Goal: Transaction & Acquisition: Purchase product/service

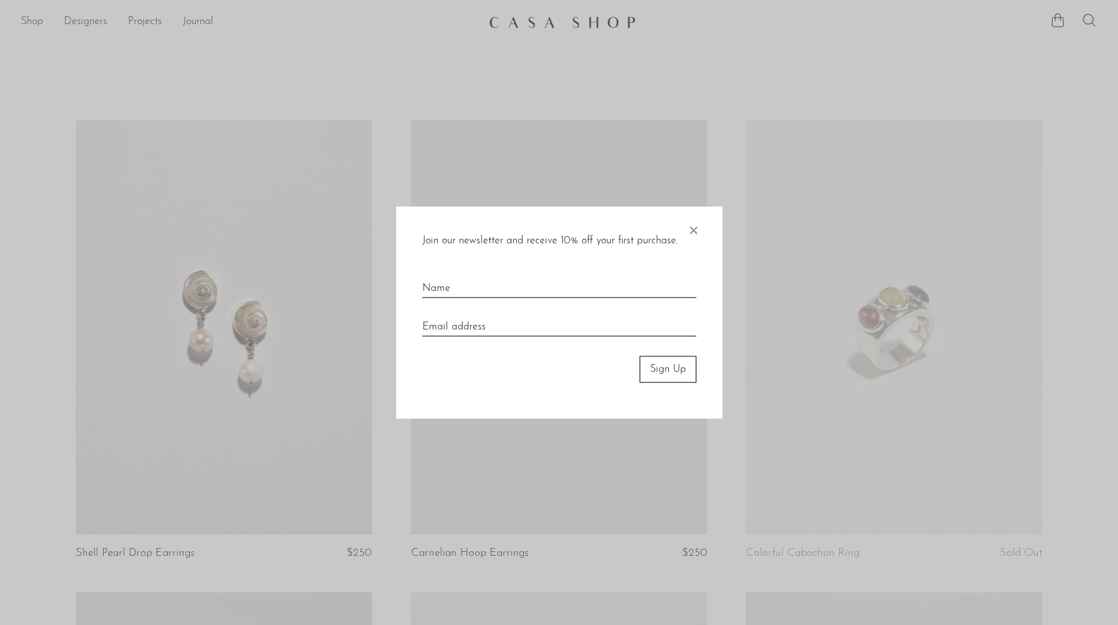
click at [690, 224] on span "×" at bounding box center [692, 228] width 13 height 42
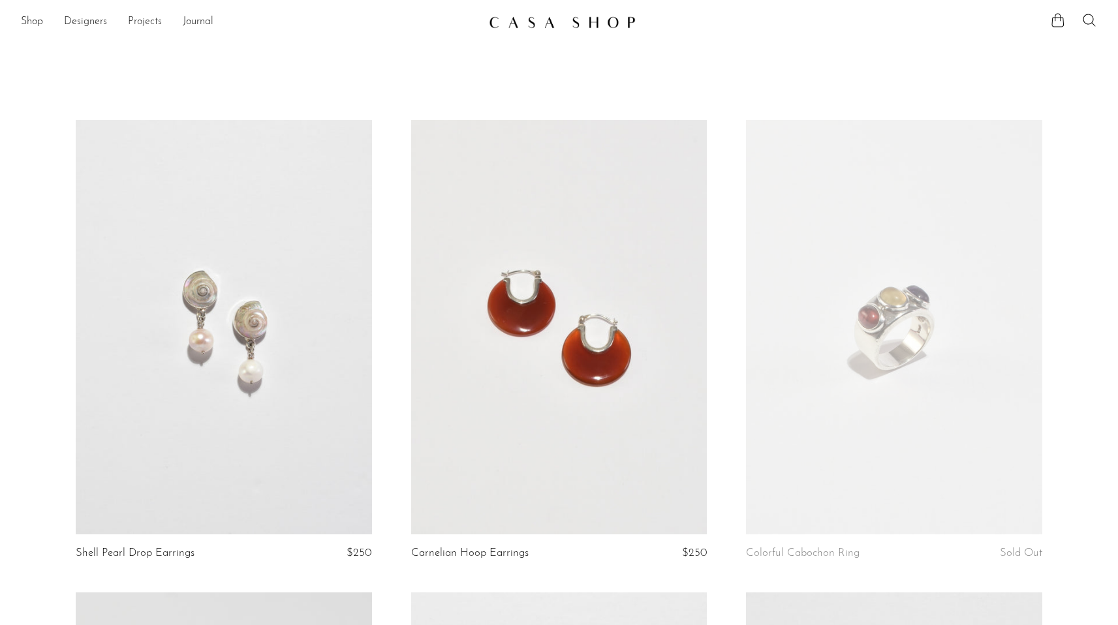
click at [144, 23] on link "Projects" at bounding box center [145, 22] width 34 height 17
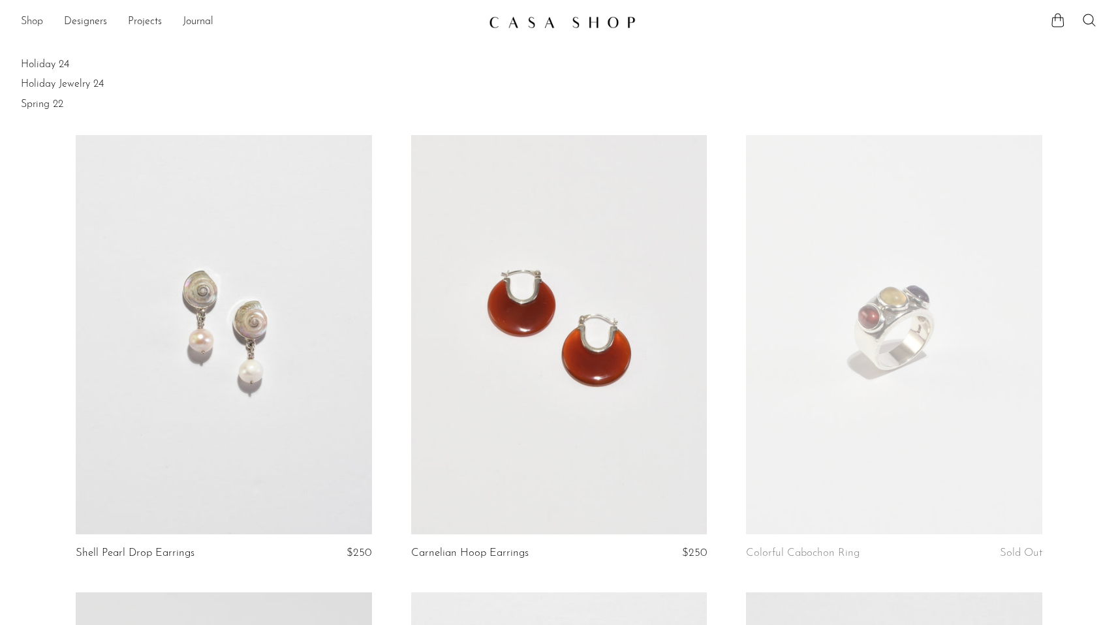
click at [33, 20] on link "Shop" at bounding box center [32, 22] width 22 height 17
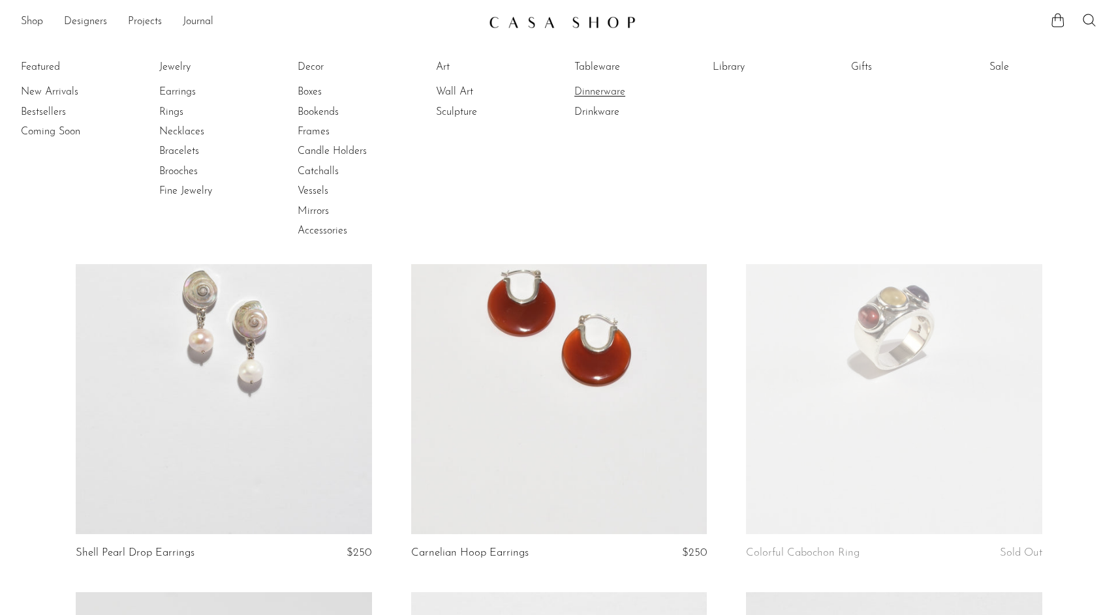
click at [600, 95] on link "Dinnerware" at bounding box center [623, 92] width 98 height 14
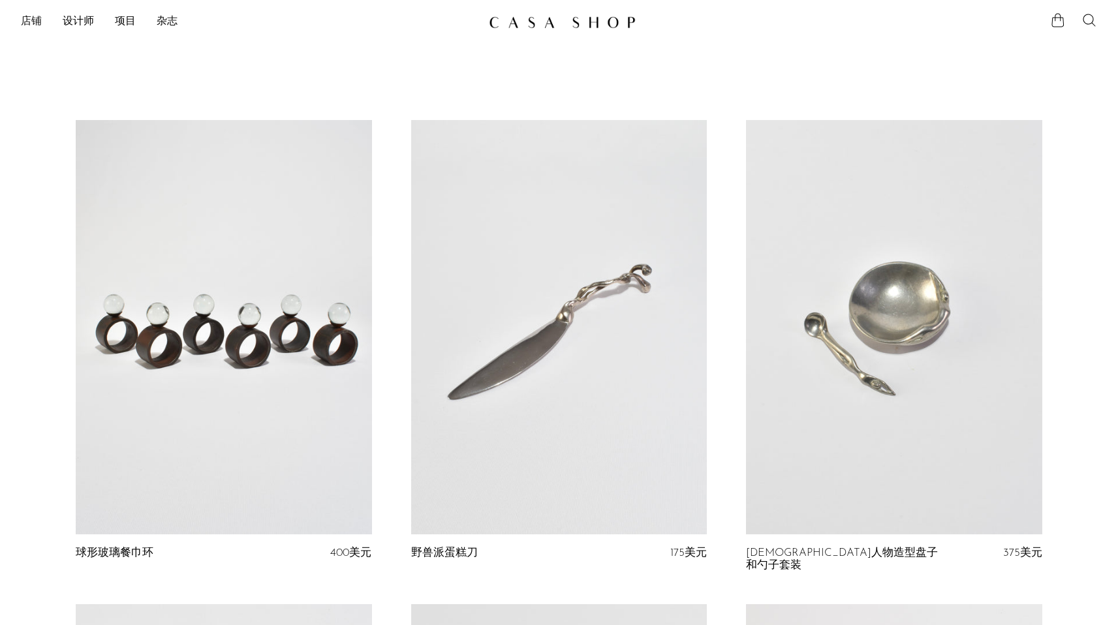
click at [38, 18] on font "店铺" at bounding box center [31, 21] width 21 height 10
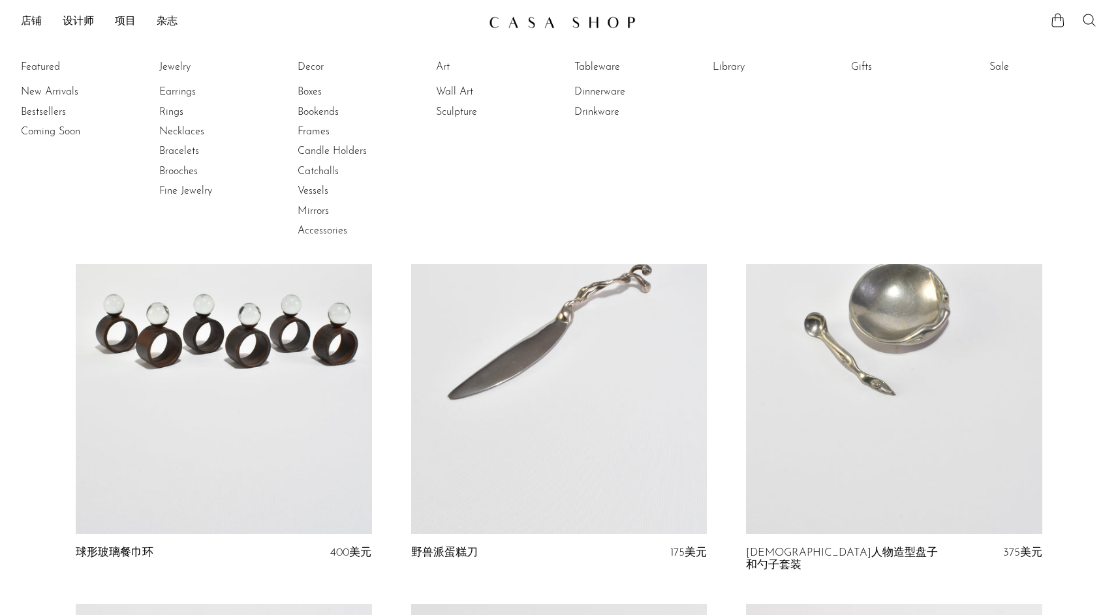
click at [38, 18] on font "店铺" at bounding box center [31, 21] width 21 height 10
